Goal: Navigation & Orientation: Find specific page/section

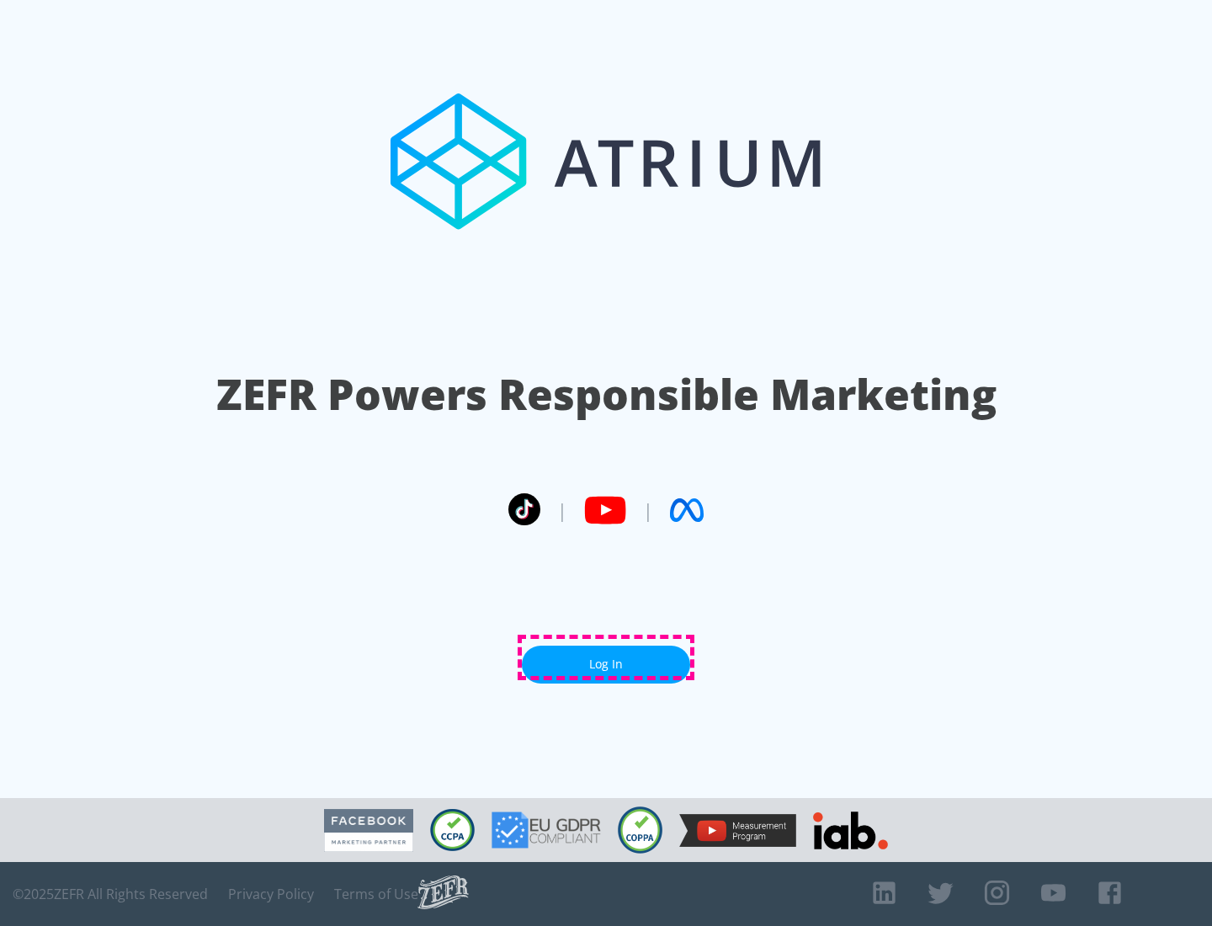
click at [606, 657] on link "Log In" at bounding box center [606, 664] width 168 height 38
